Goal: Task Accomplishment & Management: Manage account settings

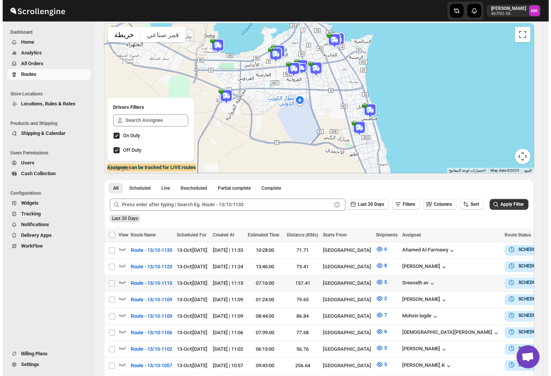
scroll to position [51, 0]
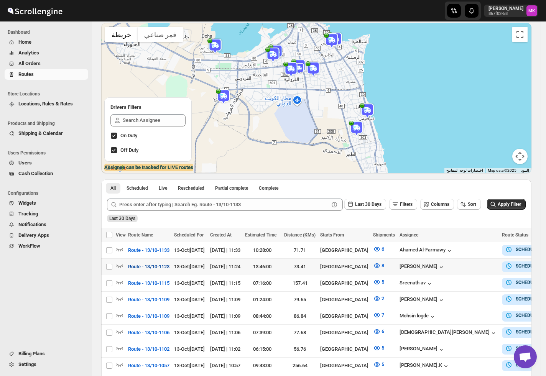
click at [170, 267] on span "Route - 13/10-1123" at bounding box center [148, 267] width 41 height 8
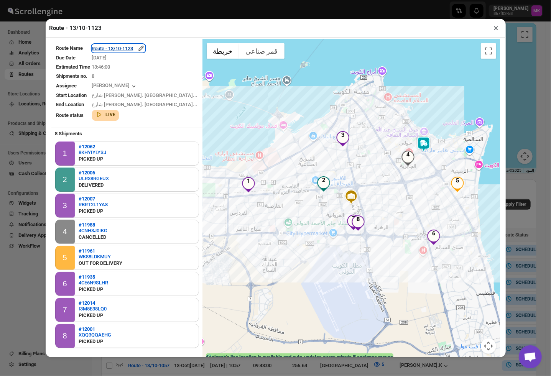
click at [140, 46] on div "Route - 13/10-1123" at bounding box center [118, 48] width 53 height 8
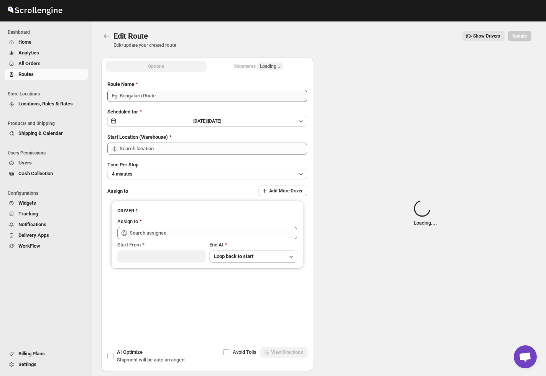
type input "Route - 13/10-1123"
type input "[GEOGRAPHIC_DATA]"
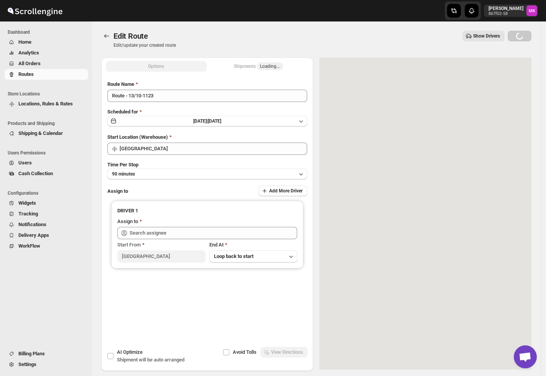
type input "[PERSON_NAME] ([EMAIL_ADDRESS][DOMAIN_NAME])"
click at [265, 67] on span "Loading..." at bounding box center [270, 66] width 20 height 6
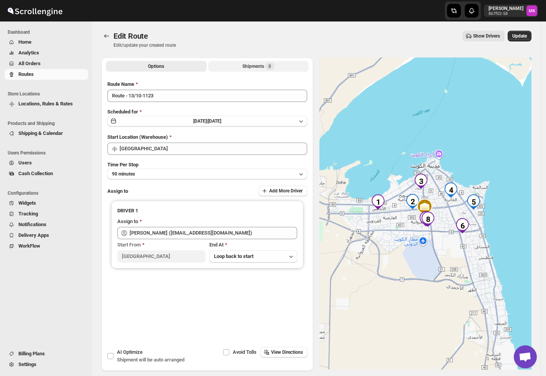
click at [265, 67] on div "Shipments 8" at bounding box center [258, 67] width 32 height 8
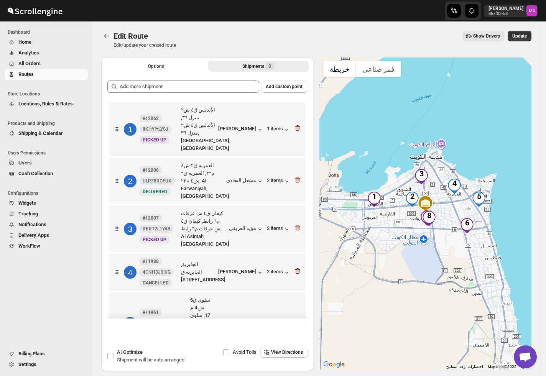
click at [295, 269] on icon "button" at bounding box center [297, 272] width 5 height 6
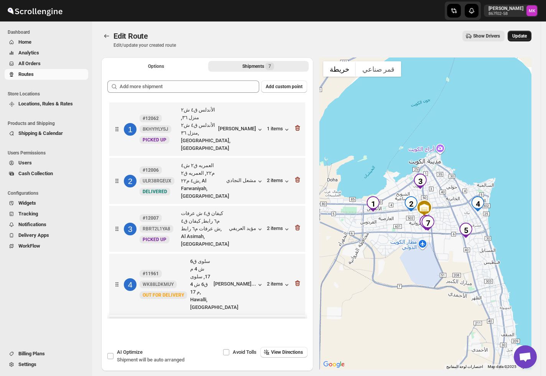
click at [517, 34] on span "Update" at bounding box center [520, 36] width 15 height 6
